Goal: Transaction & Acquisition: Purchase product/service

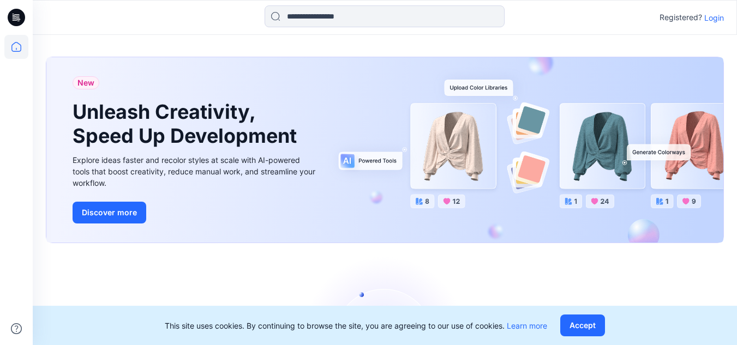
click at [717, 19] on p "Login" at bounding box center [714, 17] width 20 height 11
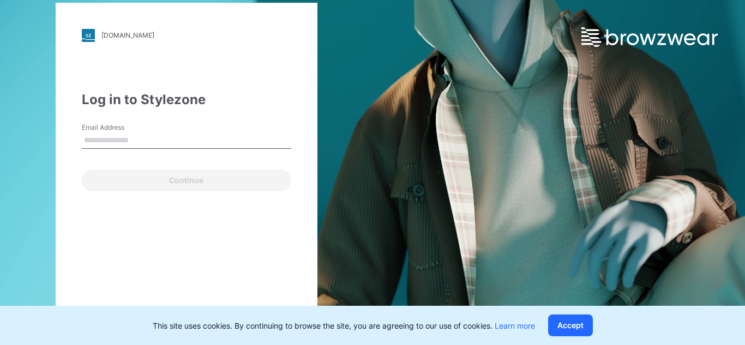
type input "**********"
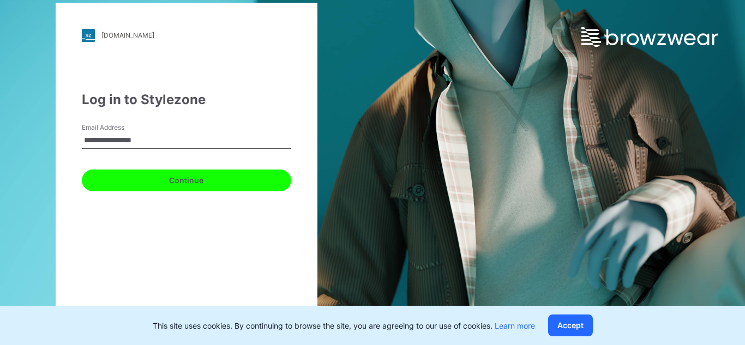
click at [185, 179] on button "Continue" at bounding box center [186, 181] width 209 height 22
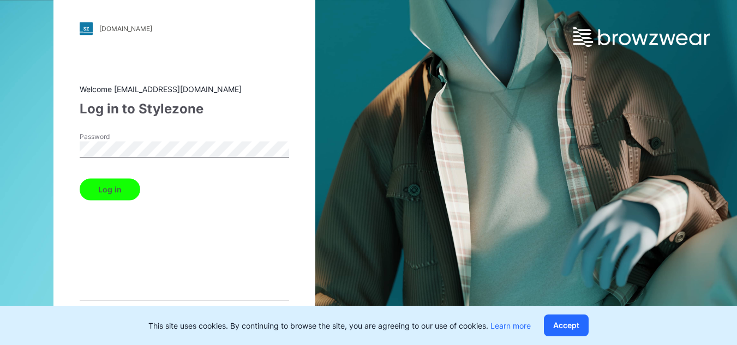
click at [118, 188] on button "Log in" at bounding box center [110, 189] width 61 height 22
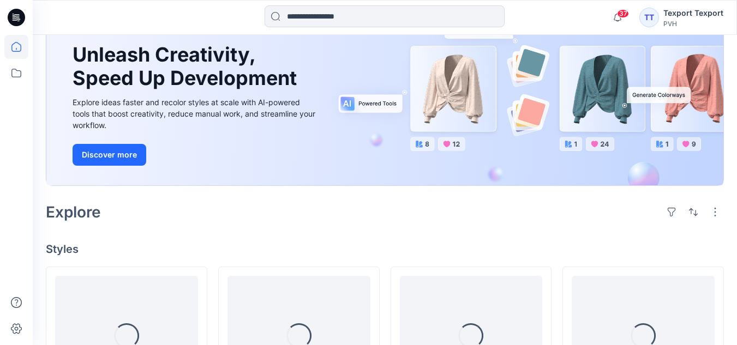
scroll to position [218, 0]
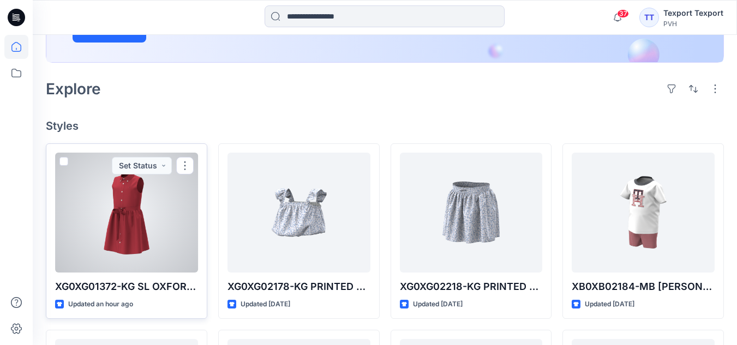
click at [144, 227] on div at bounding box center [126, 213] width 143 height 120
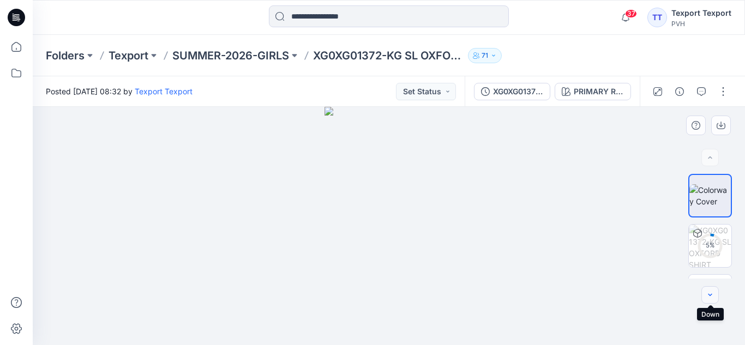
click at [706, 296] on icon "button" at bounding box center [710, 295] width 9 height 9
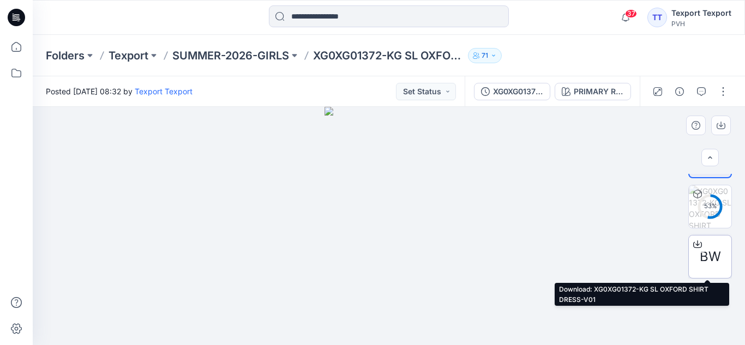
click at [704, 247] on span "BW" at bounding box center [710, 257] width 21 height 20
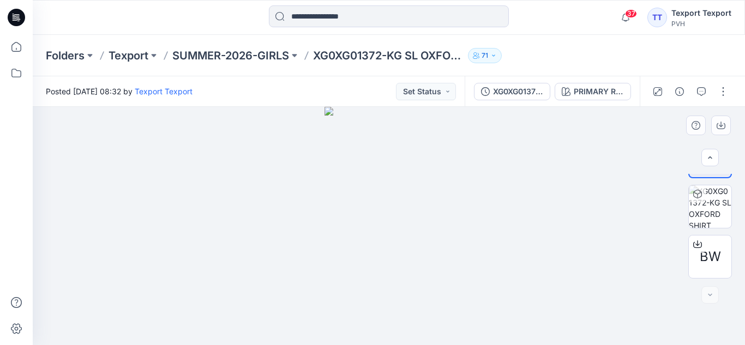
drag, startPoint x: 440, startPoint y: 231, endPoint x: 343, endPoint y: 235, distance: 97.1
click at [343, 235] on img at bounding box center [389, 226] width 129 height 238
drag, startPoint x: 393, startPoint y: 229, endPoint x: 354, endPoint y: 233, distance: 39.0
click at [354, 233] on img at bounding box center [389, 226] width 129 height 238
drag, startPoint x: 398, startPoint y: 229, endPoint x: 354, endPoint y: 235, distance: 44.0
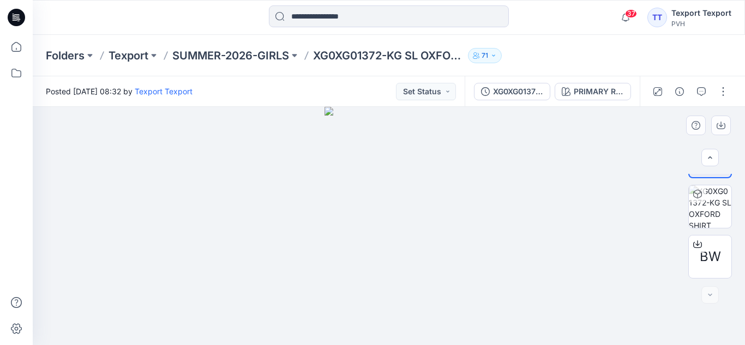
click at [356, 235] on img at bounding box center [389, 226] width 129 height 238
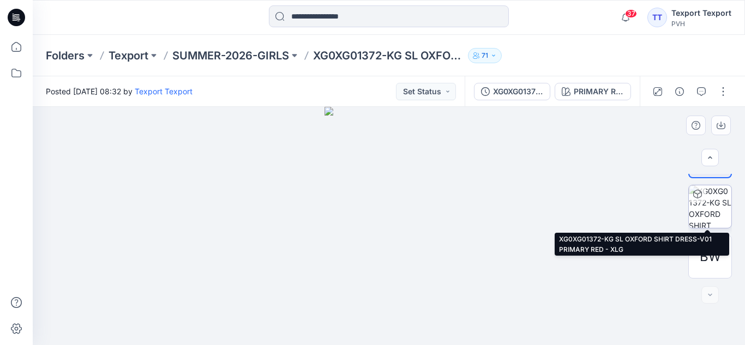
click at [709, 204] on img at bounding box center [710, 206] width 43 height 43
